Goal: Task Accomplishment & Management: Complete application form

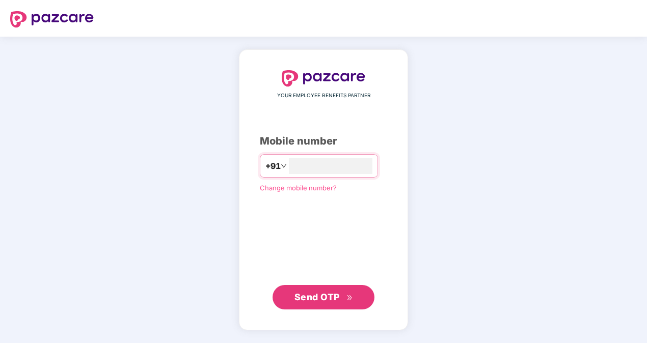
type input "**********"
click at [326, 296] on span "Send OTP" at bounding box center [316, 296] width 45 height 11
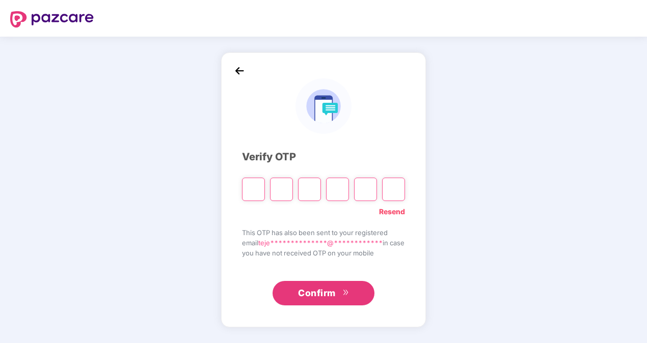
type input "*"
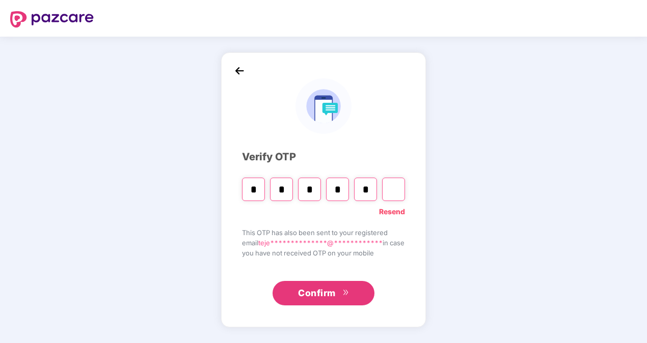
type input "*"
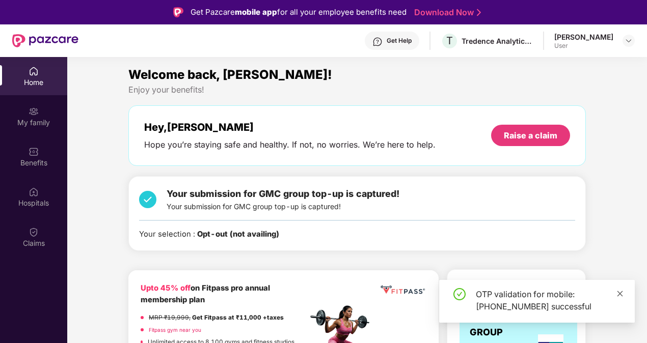
click at [617, 295] on icon "close" at bounding box center [619, 293] width 7 height 7
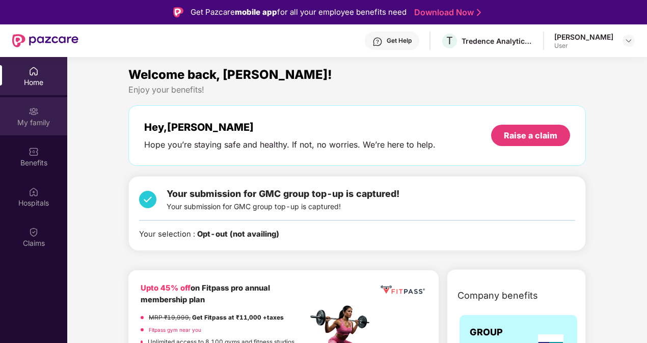
click at [41, 114] on div "My family" at bounding box center [33, 116] width 67 height 38
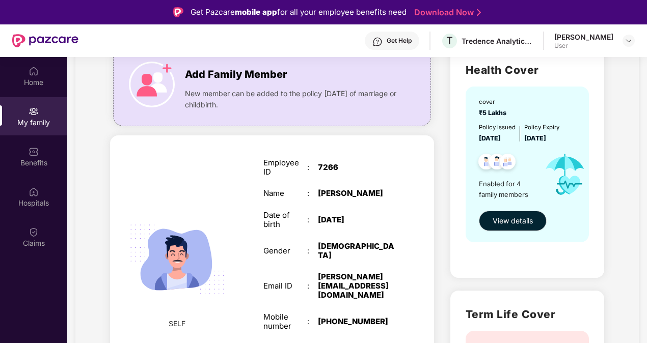
scroll to position [83, 0]
click at [517, 228] on button "View details" at bounding box center [513, 220] width 68 height 20
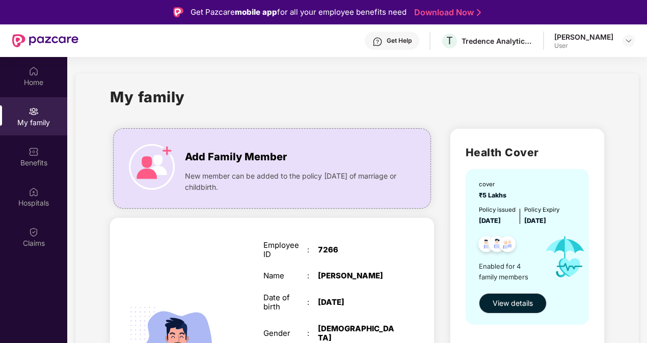
click at [388, 40] on div "Get Help" at bounding box center [398, 41] width 25 height 8
drag, startPoint x: 41, startPoint y: 202, endPoint x: 41, endPoint y: 244, distance: 42.8
click at [41, 244] on div "Home My family Benefits Hospitals Claims" at bounding box center [33, 157] width 67 height 201
click at [41, 244] on div "Claims" at bounding box center [33, 243] width 67 height 10
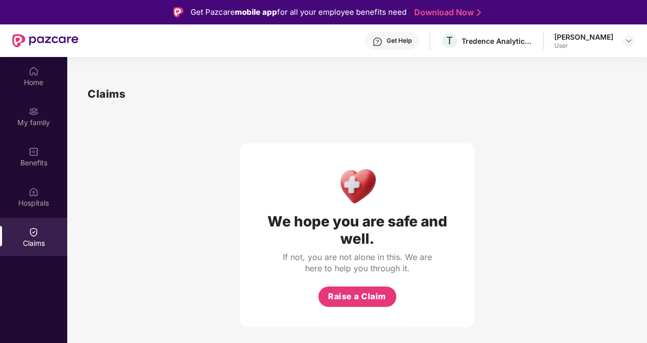
scroll to position [57, 0]
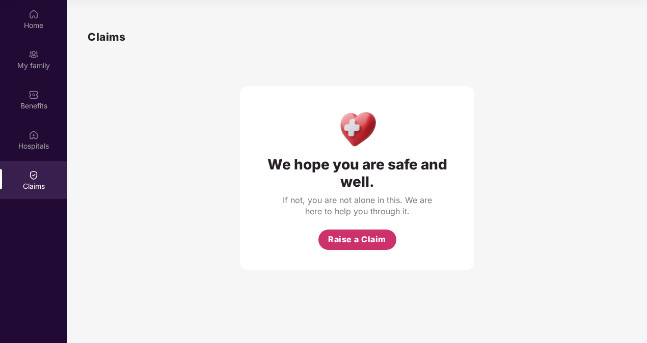
click at [372, 243] on span "Raise a Claim" at bounding box center [357, 239] width 58 height 13
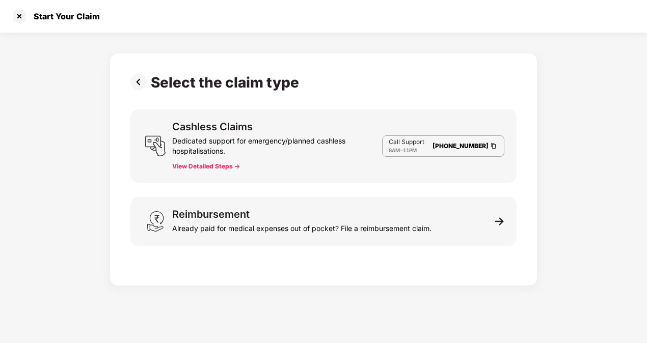
scroll to position [24, 0]
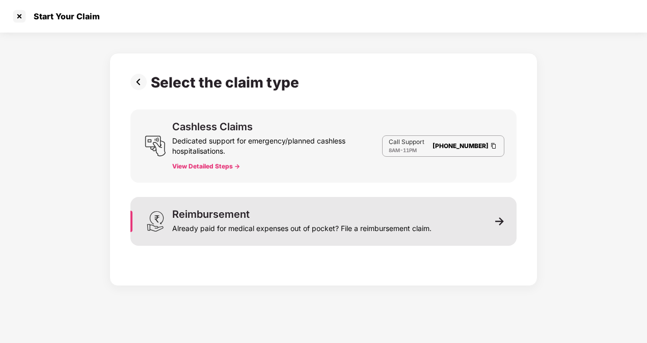
click at [498, 224] on img at bounding box center [499, 221] width 9 height 9
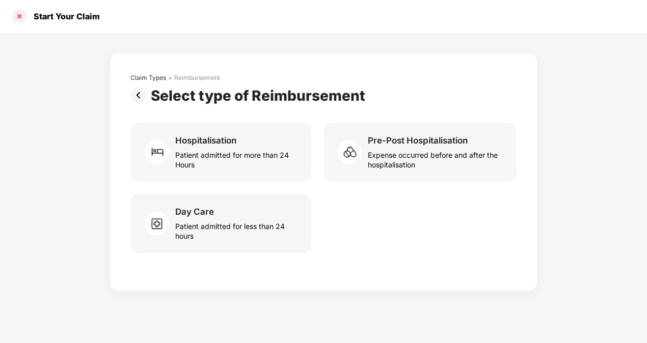
click at [20, 19] on div at bounding box center [19, 16] width 16 height 16
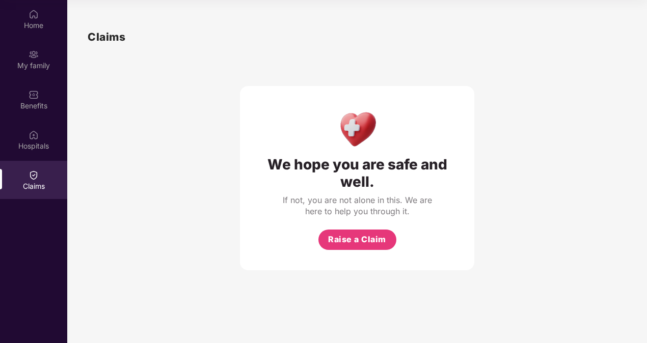
click at [20, 19] on div "Home" at bounding box center [33, 19] width 67 height 38
